Goal: Information Seeking & Learning: Learn about a topic

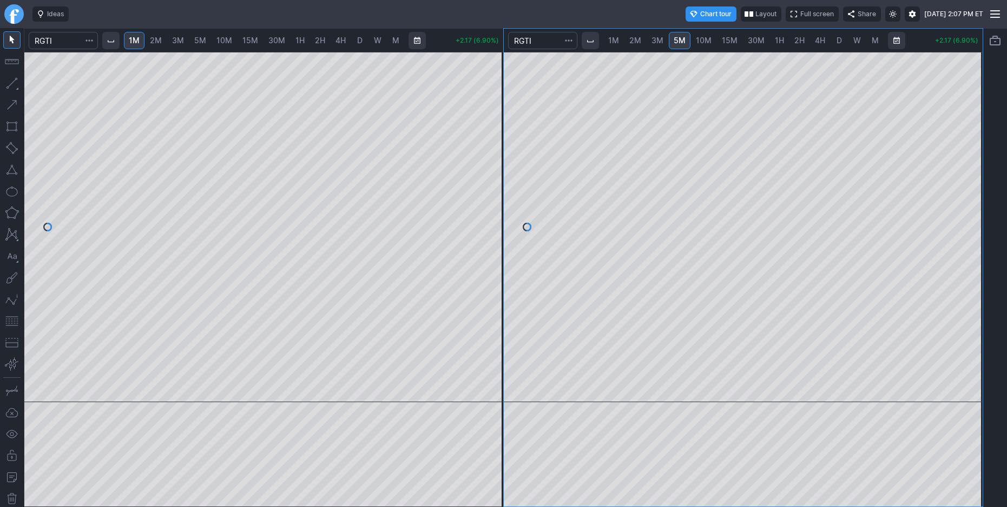
drag, startPoint x: 496, startPoint y: 196, endPoint x: 488, endPoint y: 234, distance: 38.2
click at [490, 233] on div at bounding box center [491, 225] width 23 height 324
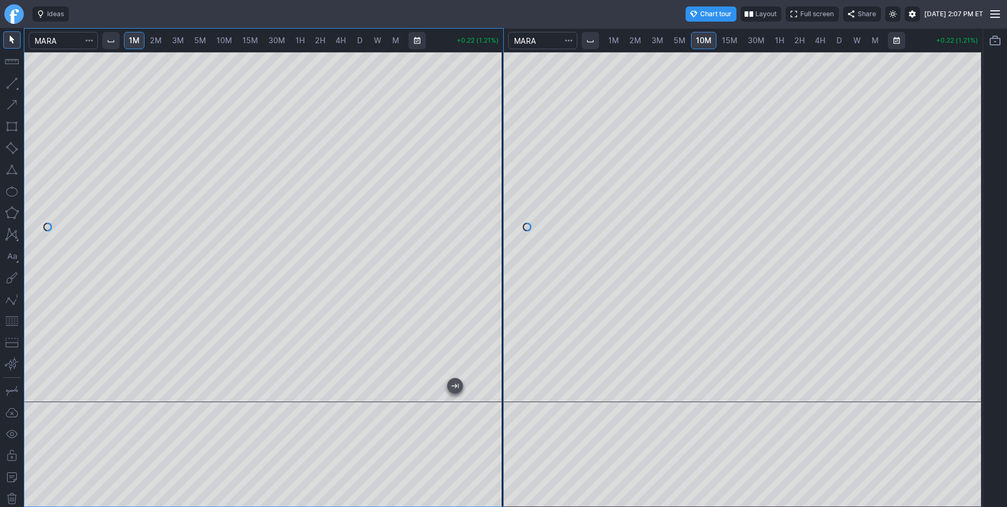
click at [483, 117] on div at bounding box center [263, 227] width 479 height 351
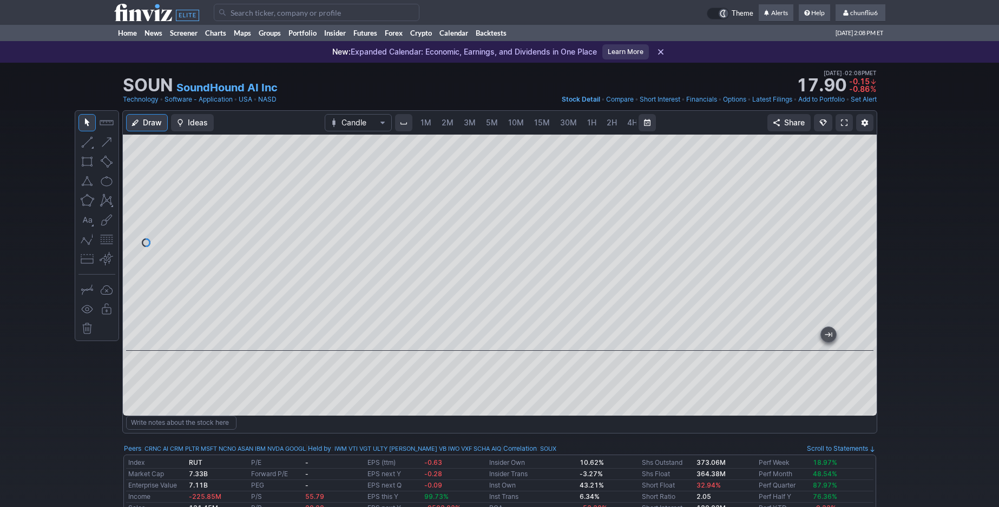
scroll to position [0, 58]
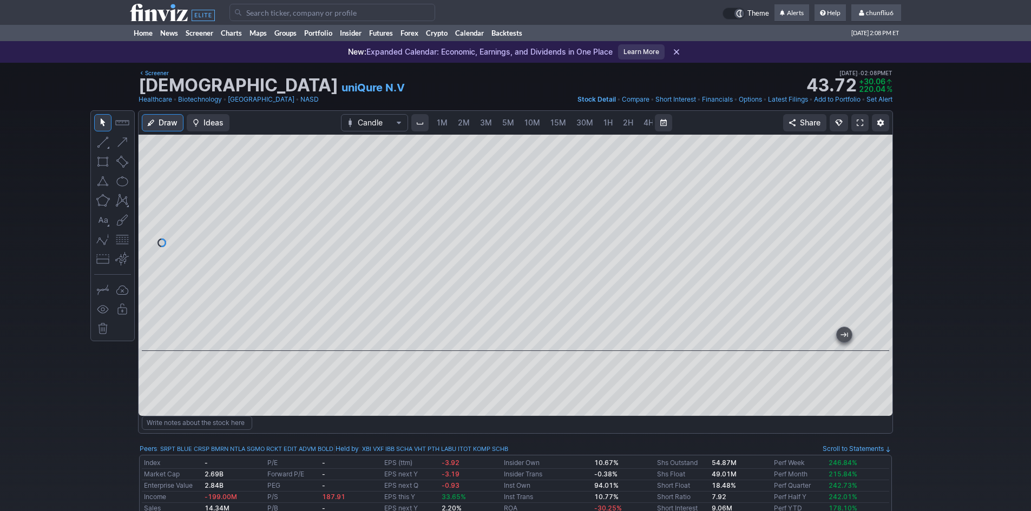
scroll to position [0, 58]
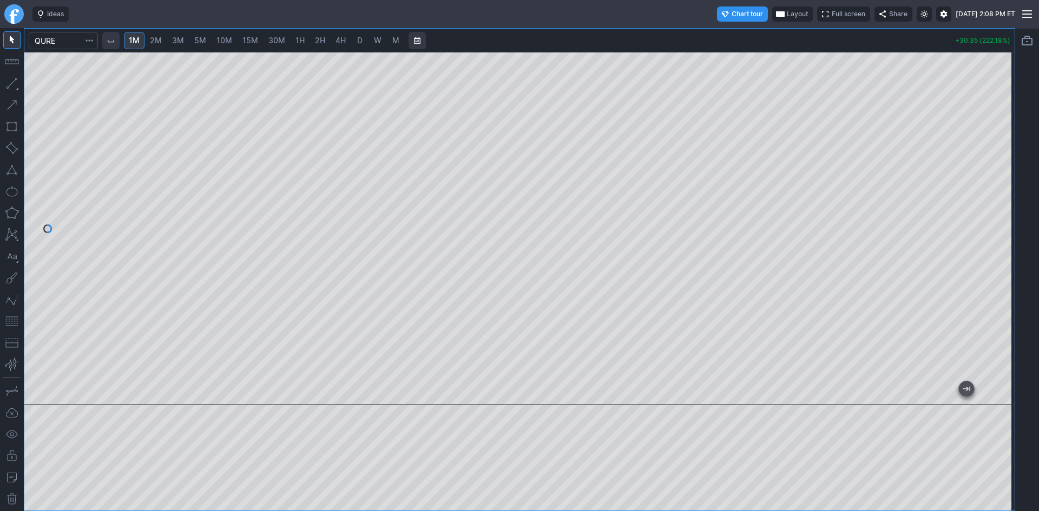
drag, startPoint x: 1009, startPoint y: 133, endPoint x: 1001, endPoint y: 210, distance: 77.8
click at [1001, 210] on div at bounding box center [1003, 226] width 23 height 326
drag, startPoint x: 1000, startPoint y: 166, endPoint x: 994, endPoint y: 141, distance: 26.0
click at [1001, 147] on div at bounding box center [1003, 226] width 23 height 326
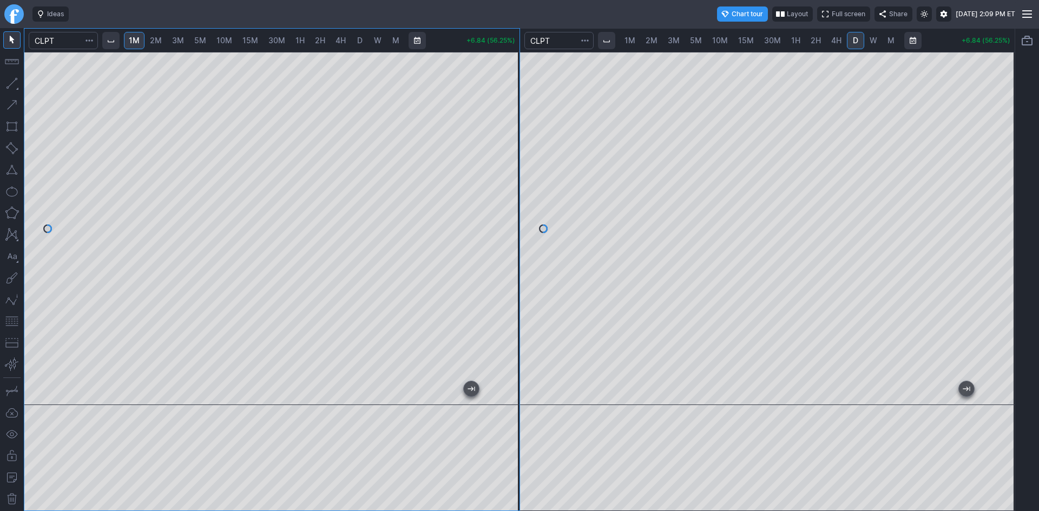
drag, startPoint x: 512, startPoint y: 205, endPoint x: 517, endPoint y: 175, distance: 30.2
click at [517, 175] on div at bounding box center [508, 226] width 23 height 326
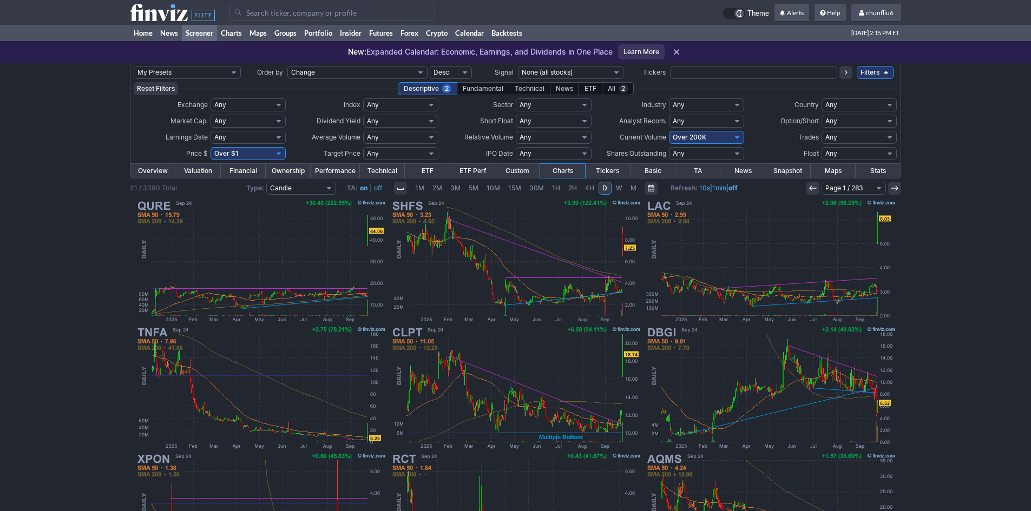
click at [265, 10] on input "Search" at bounding box center [332, 12] width 206 height 17
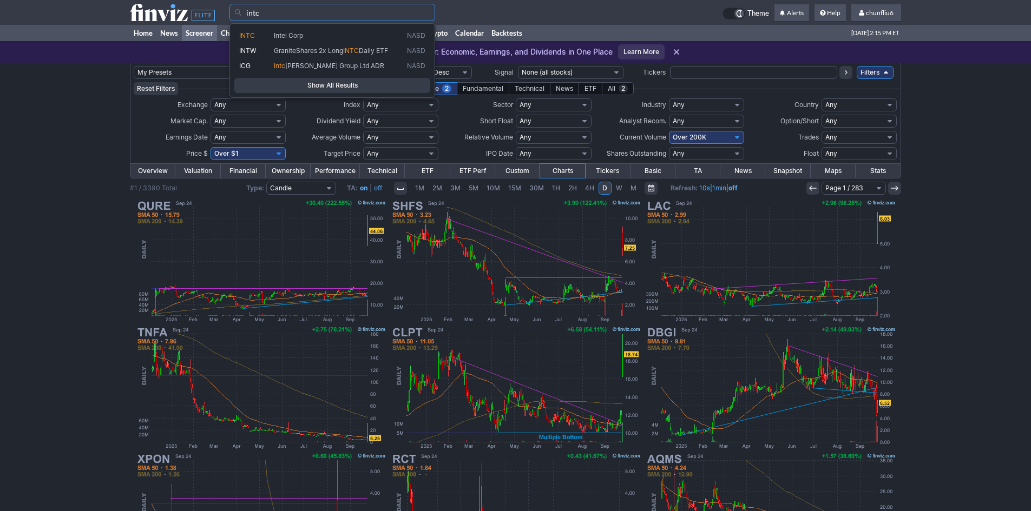
type input "intc"
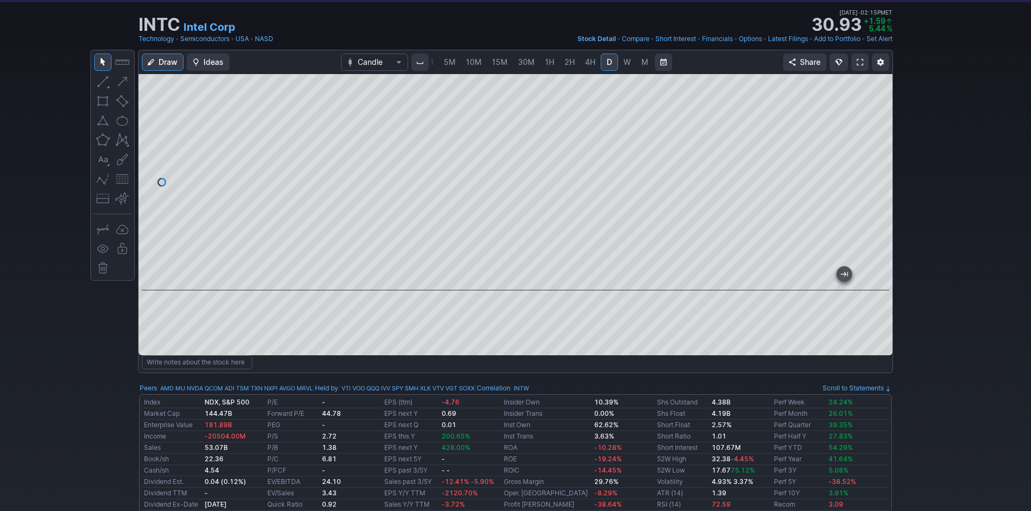
scroll to position [54, 0]
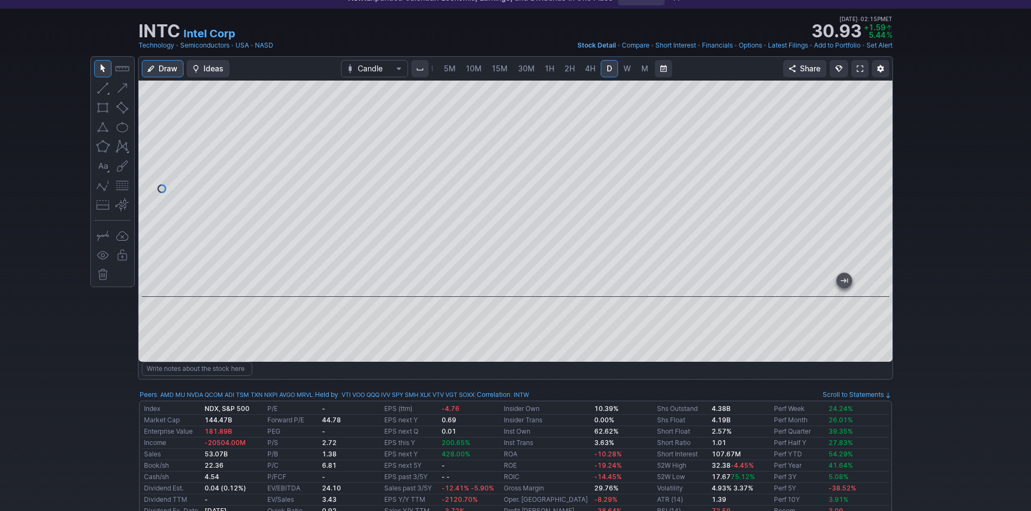
click at [860, 69] on span at bounding box center [859, 68] width 6 height 9
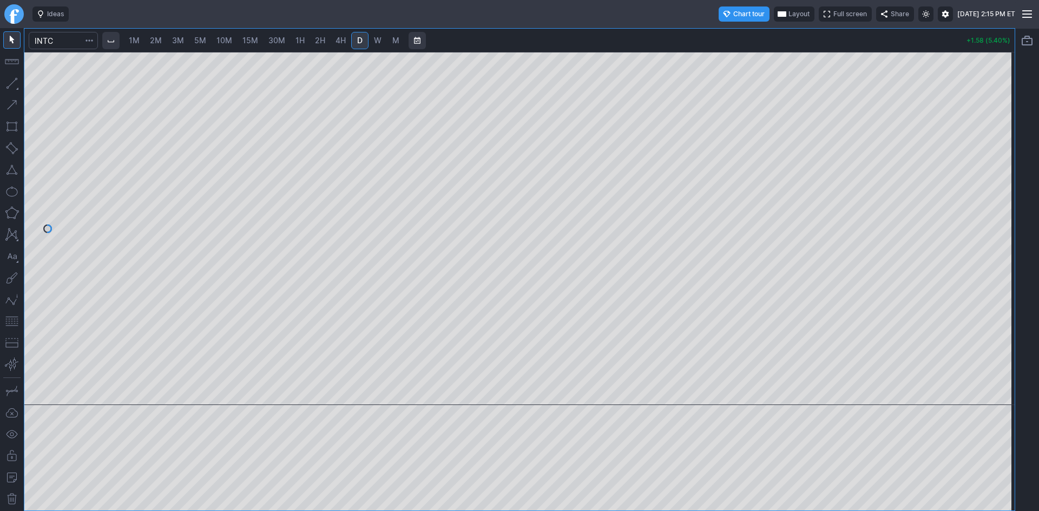
click at [136, 35] on span "1M" at bounding box center [134, 40] width 11 height 11
drag, startPoint x: 1004, startPoint y: 168, endPoint x: 994, endPoint y: 268, distance: 101.1
click at [996, 268] on div at bounding box center [1003, 226] width 23 height 326
drag, startPoint x: 1004, startPoint y: 213, endPoint x: 996, endPoint y: 262, distance: 50.4
click at [996, 262] on div at bounding box center [1003, 226] width 23 height 326
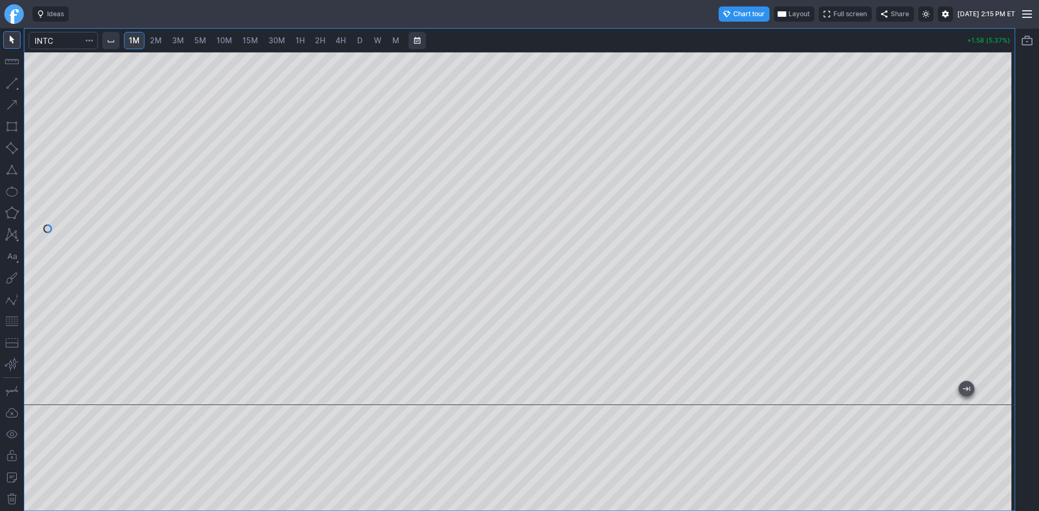
click at [12, 320] on button "button" at bounding box center [11, 321] width 17 height 17
click at [984, 184] on div at bounding box center [519, 228] width 990 height 353
